Goal: Navigation & Orientation: Go to known website

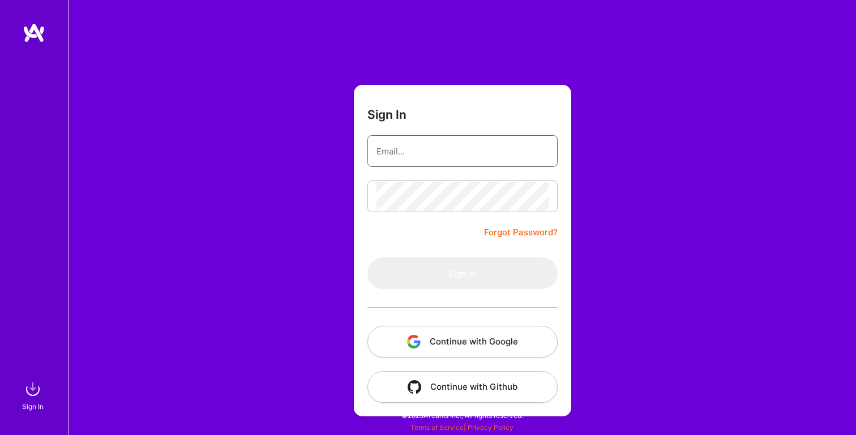
type input "[PERSON_NAME][EMAIL_ADDRESS][PERSON_NAME][DOMAIN_NAME]"
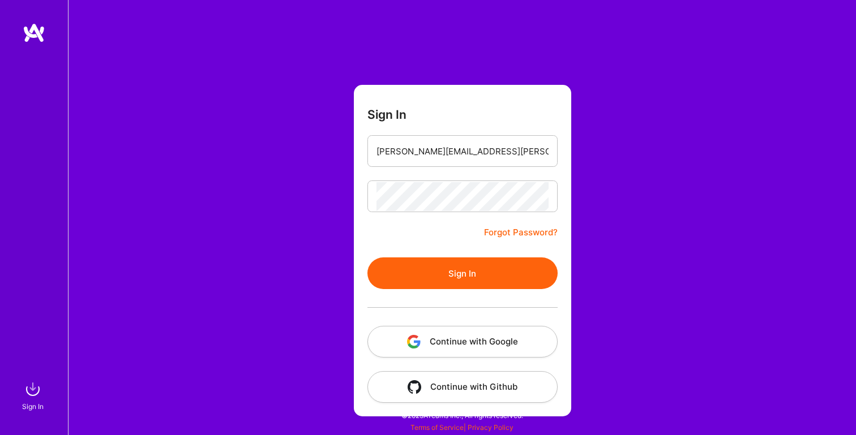
click at [416, 279] on button "Sign In" at bounding box center [462, 274] width 190 height 32
